Goal: Download file/media

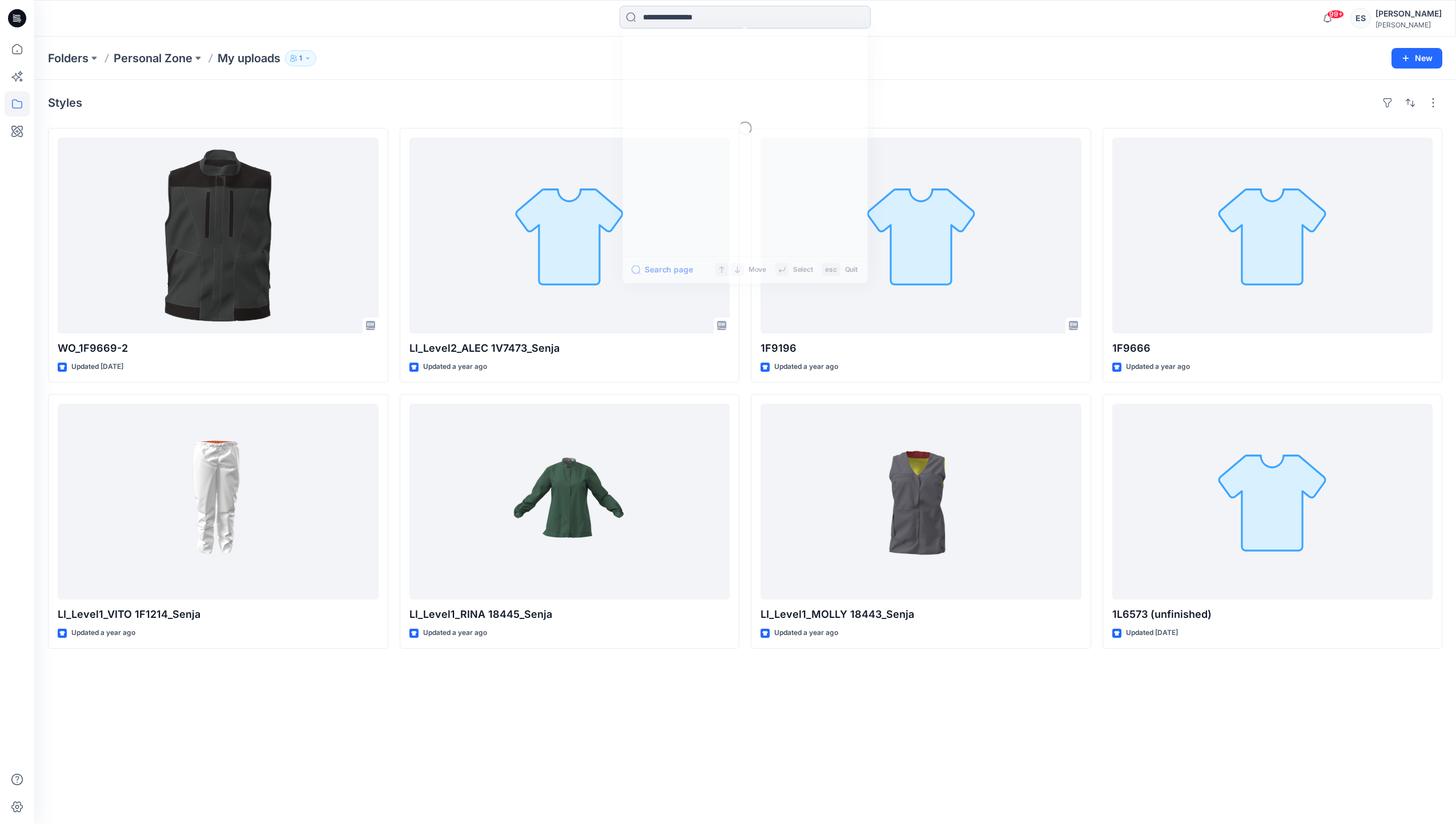
click at [729, 18] on input at bounding box center [744, 17] width 251 height 22
click at [738, 61] on link "1G2230" at bounding box center [744, 62] width 246 height 21
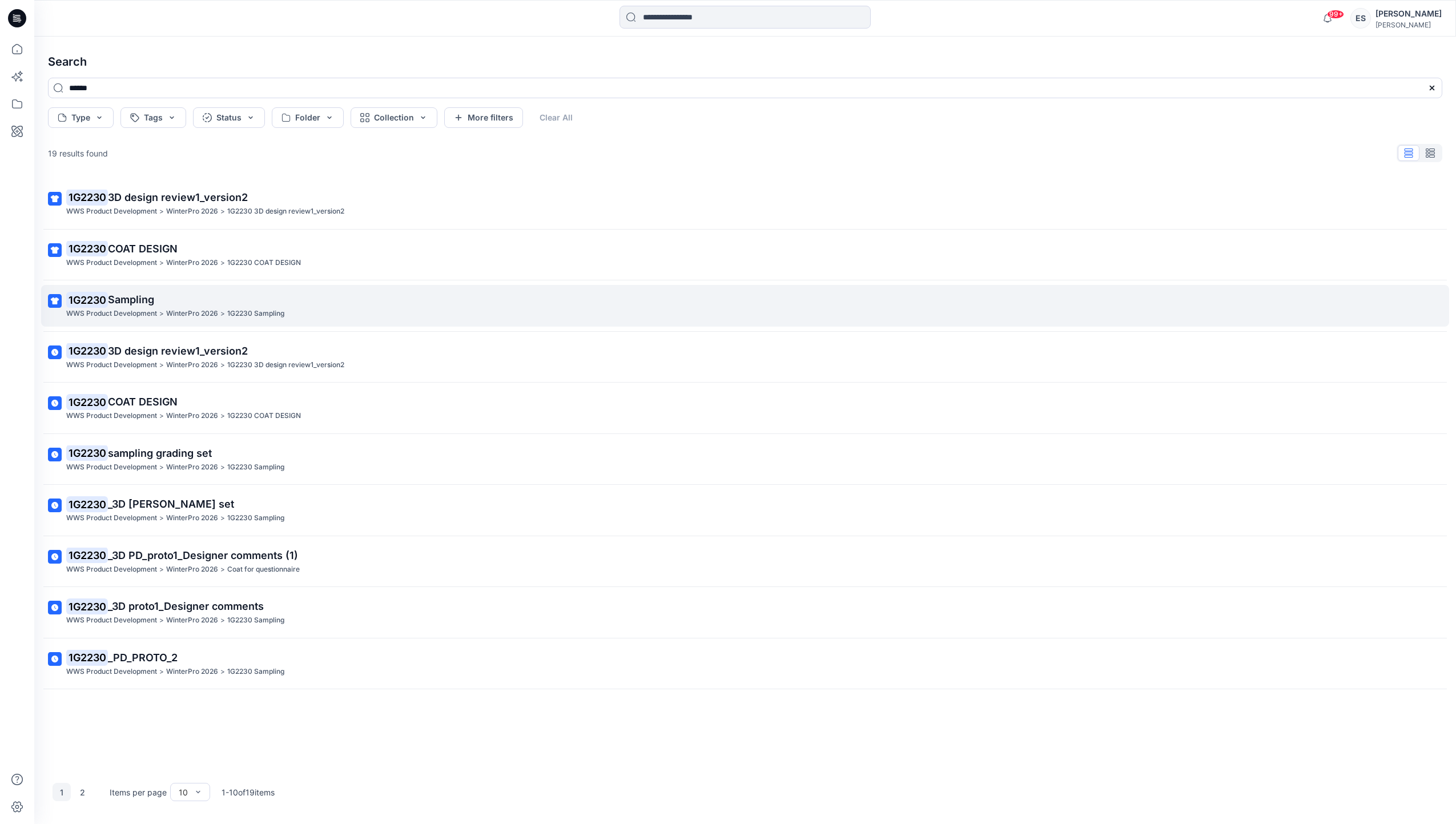
click at [131, 301] on span "Sampling" at bounding box center [131, 300] width 46 height 12
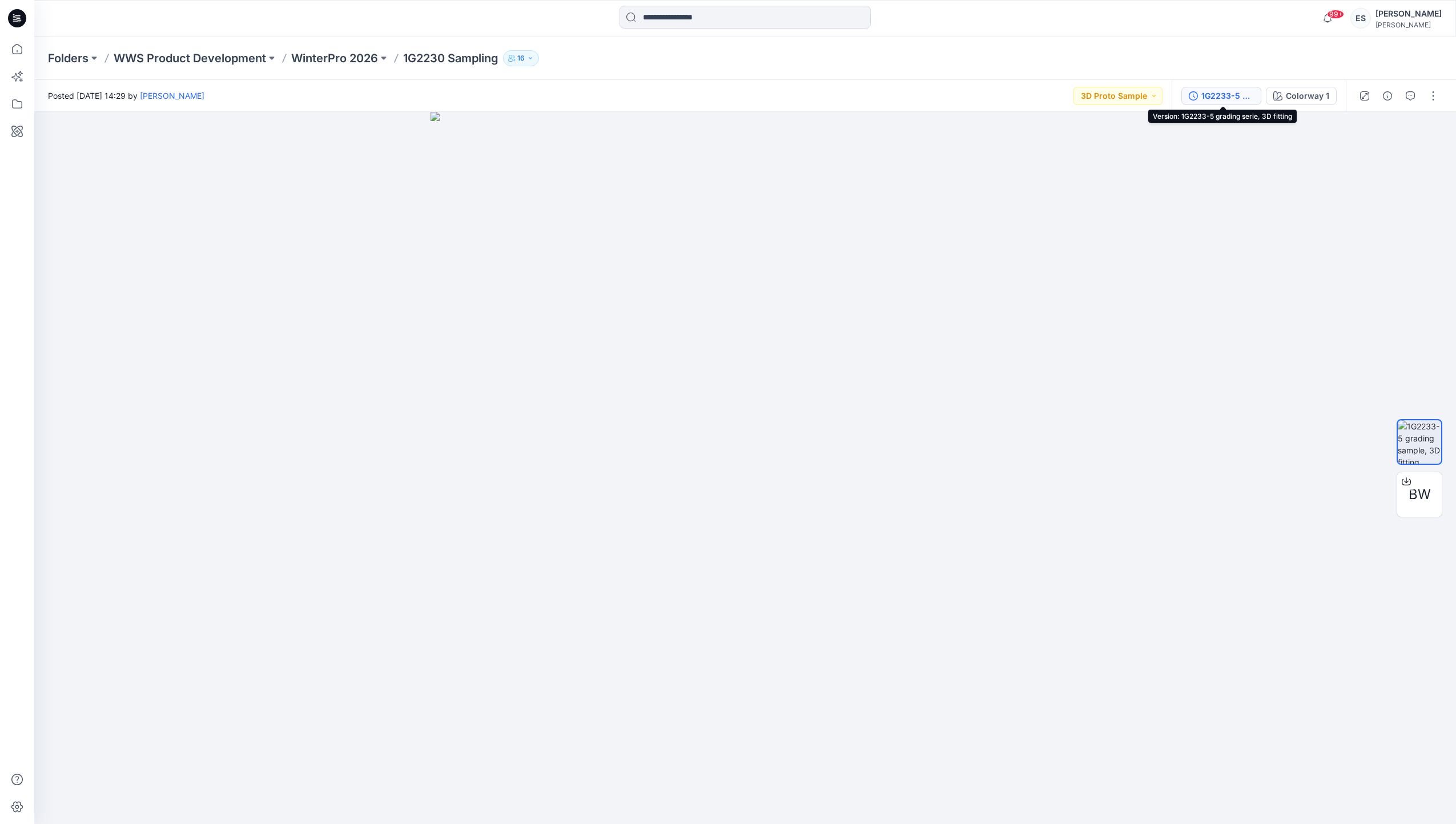
click at [1196, 95] on icon "button" at bounding box center [1193, 96] width 9 height 9
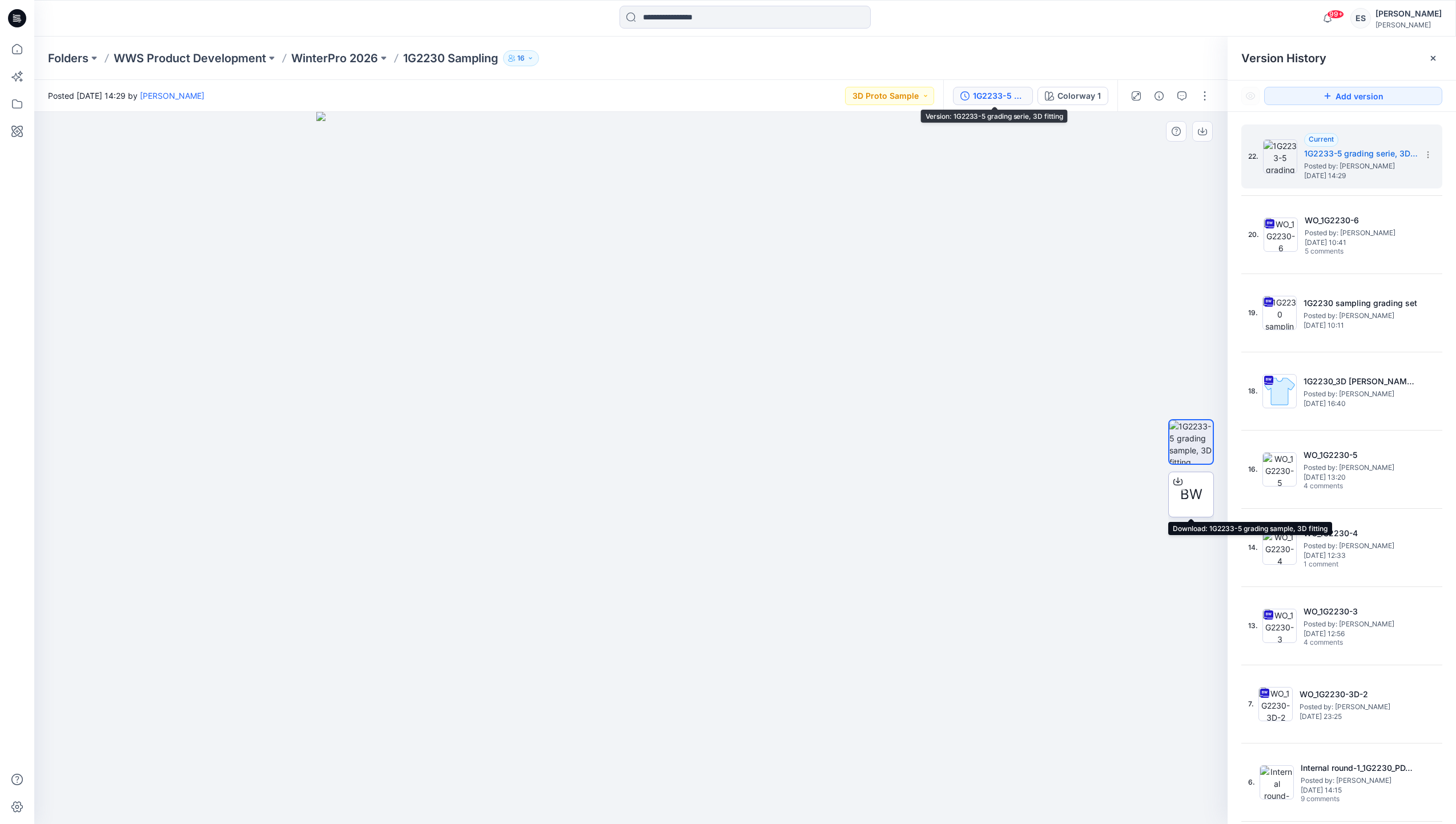
click at [1196, 493] on span "BW" at bounding box center [1191, 494] width 22 height 20
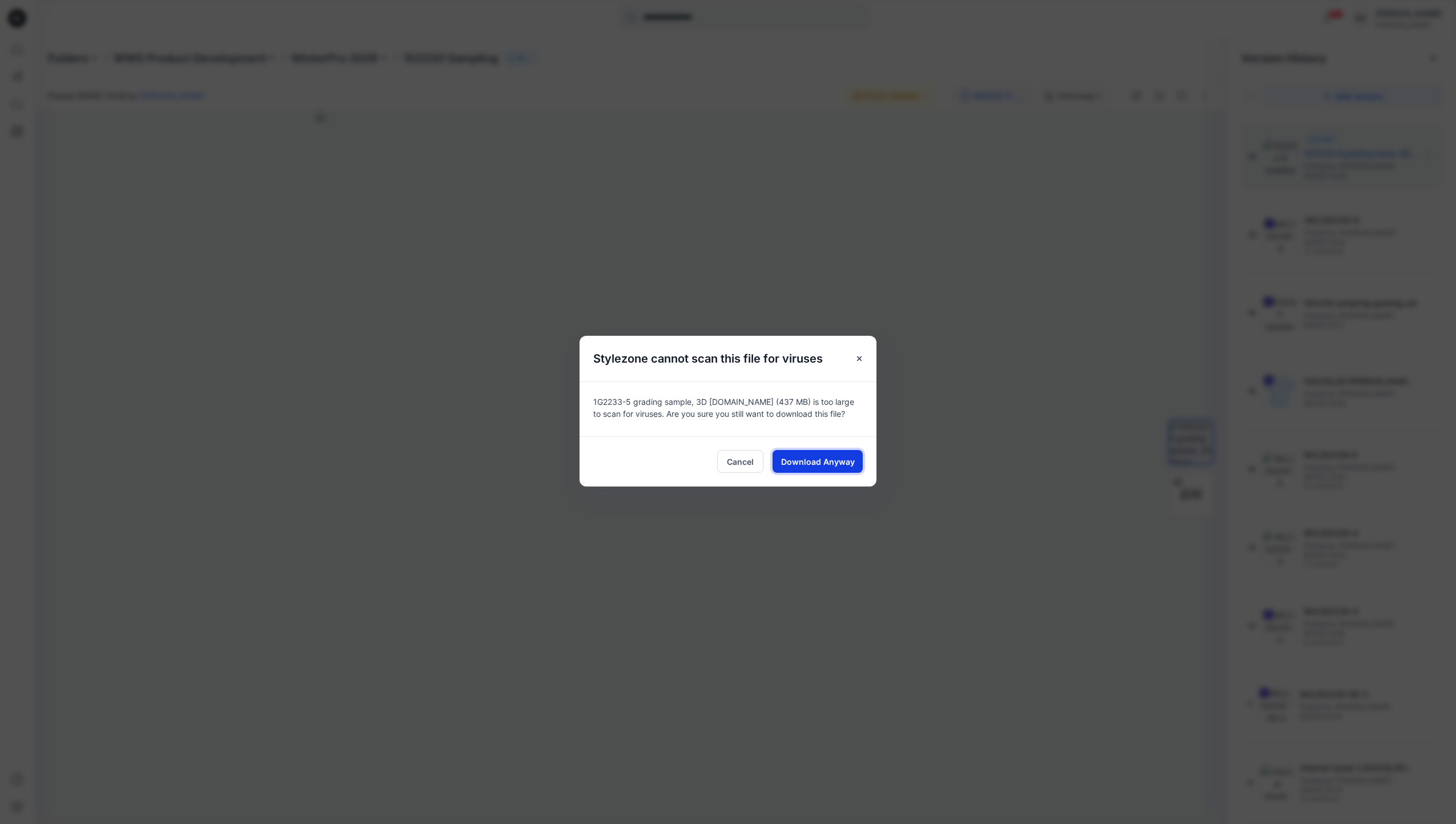
click at [798, 455] on span "Download Anyway" at bounding box center [818, 461] width 73 height 12
